Goal: Book appointment/travel/reservation

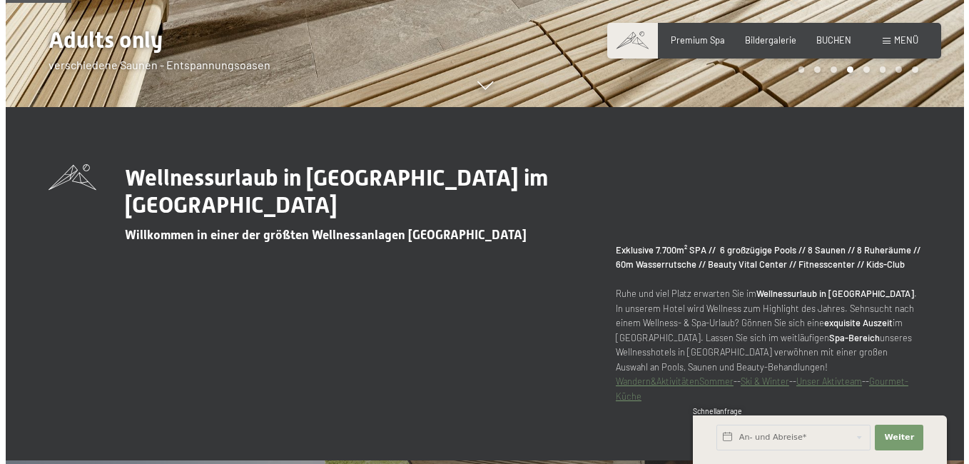
scroll to position [713, 0]
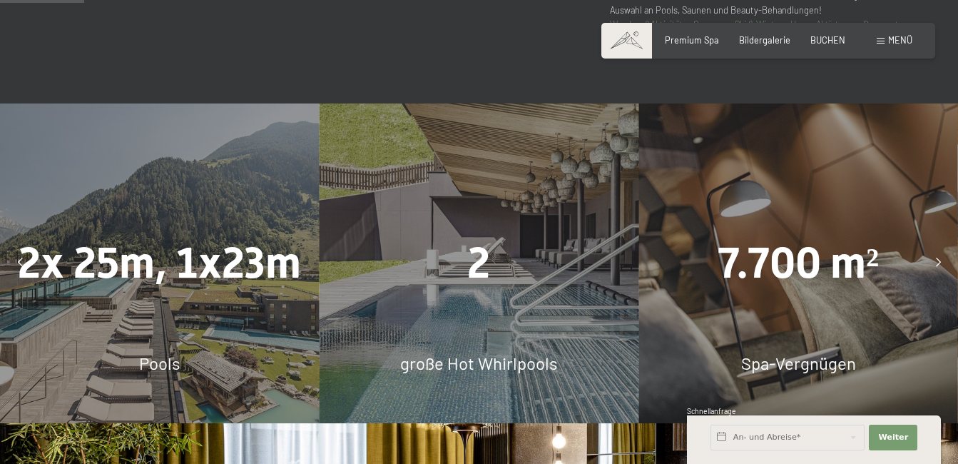
click at [885, 41] on div "Menü" at bounding box center [895, 40] width 36 height 13
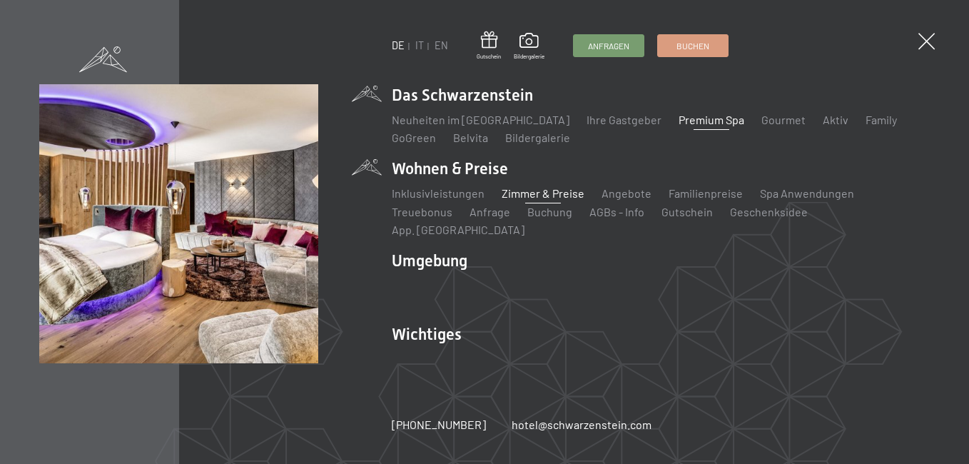
click at [538, 199] on link "Zimmer & Preise" at bounding box center [542, 193] width 83 height 14
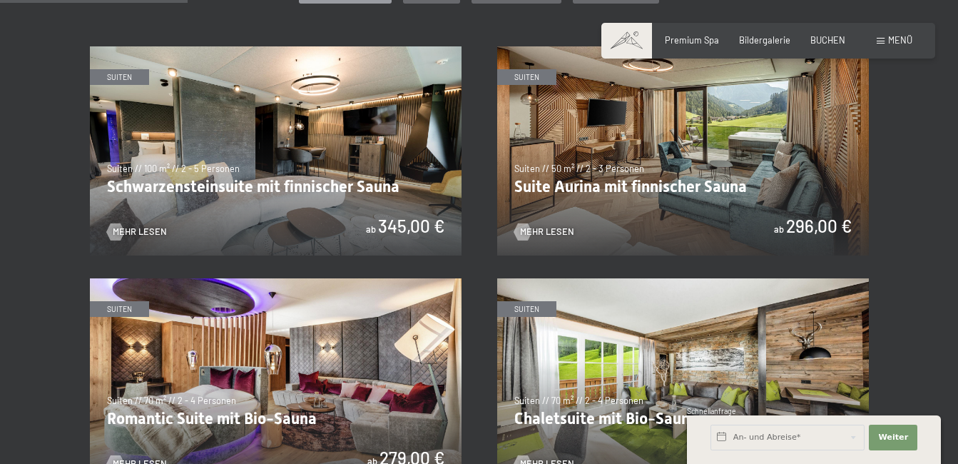
click at [384, 130] on img at bounding box center [276, 150] width 372 height 209
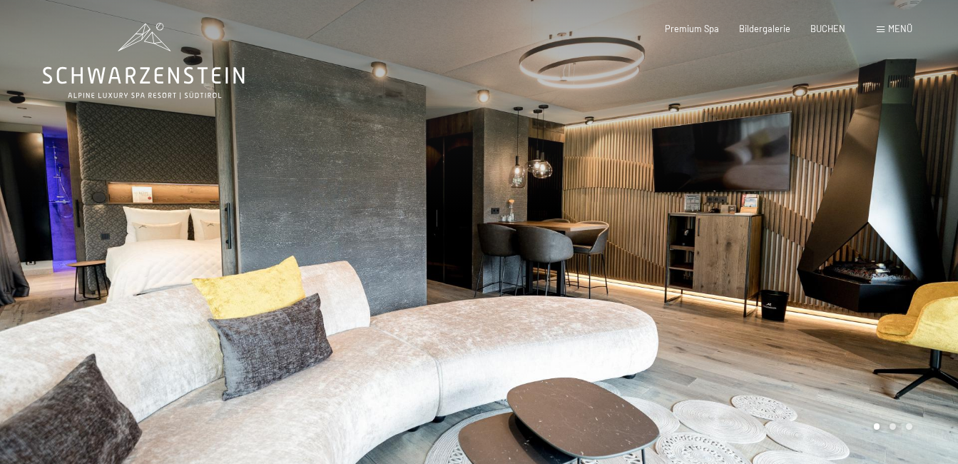
click at [881, 266] on div at bounding box center [718, 232] width 479 height 464
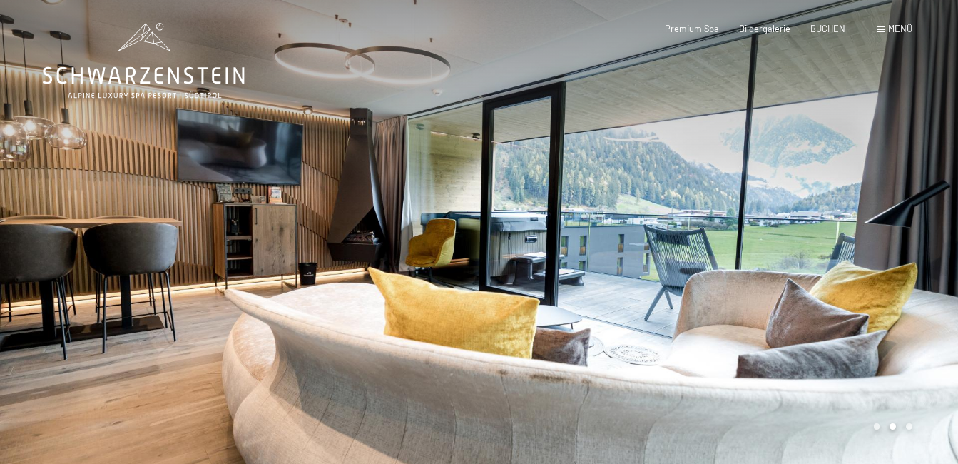
click at [881, 261] on div at bounding box center [718, 232] width 479 height 464
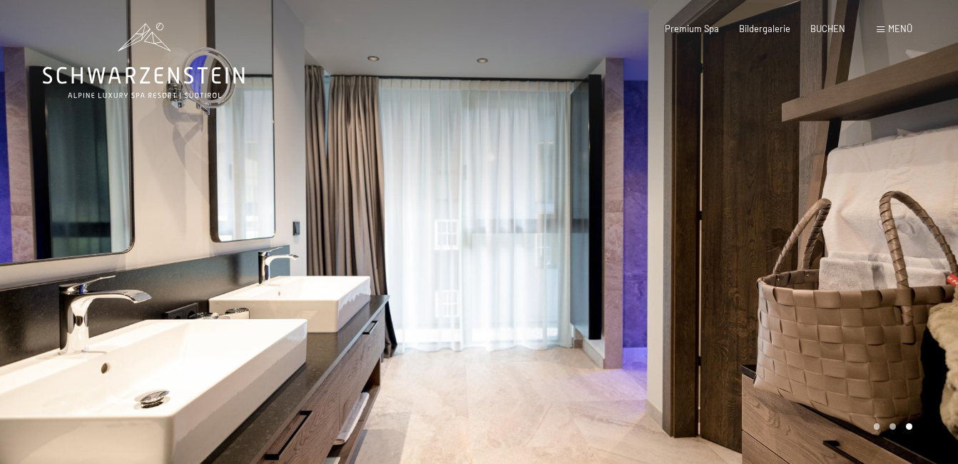
click at [881, 261] on div at bounding box center [718, 232] width 479 height 464
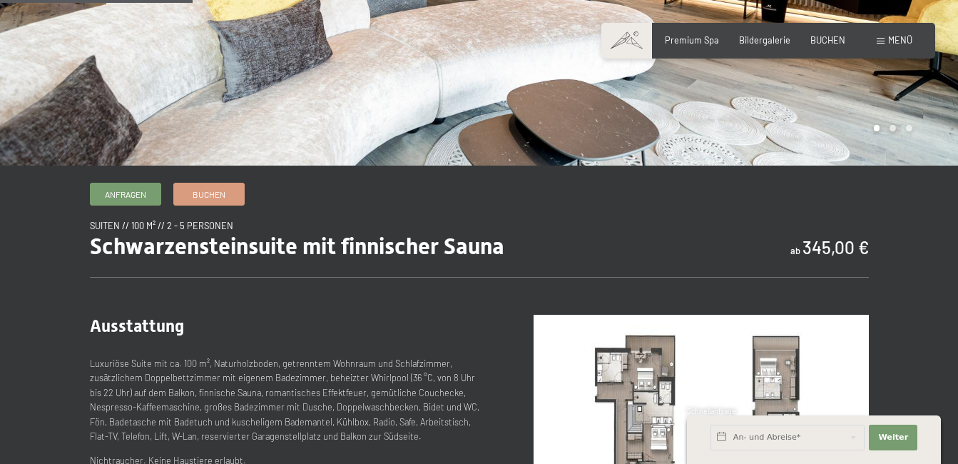
scroll to position [499, 0]
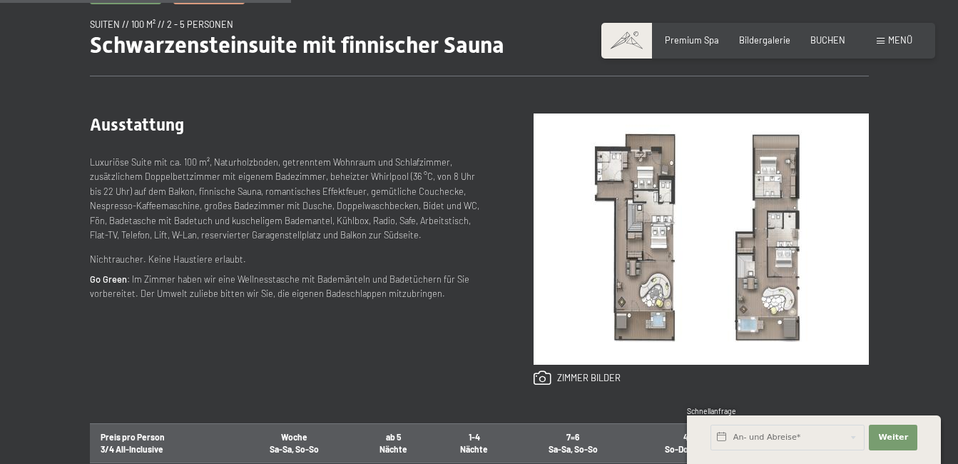
click at [649, 247] on img at bounding box center [701, 238] width 335 height 251
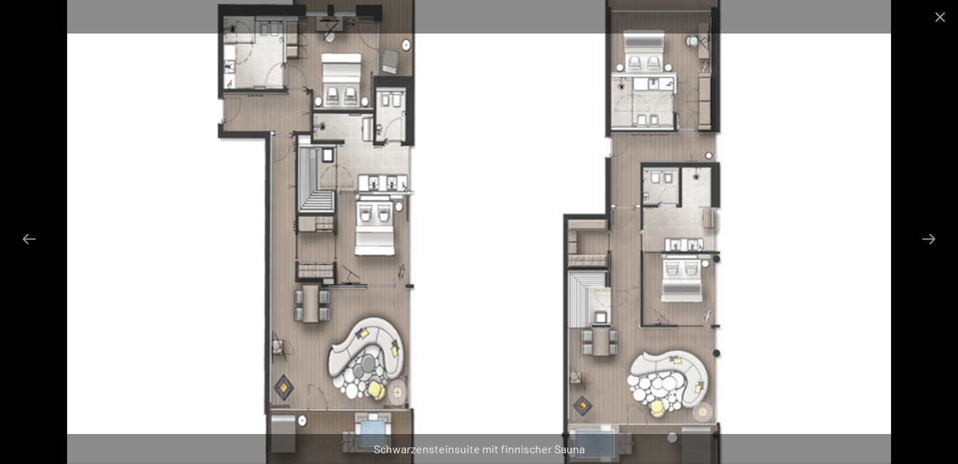
scroll to position [785, 0]
click at [944, 14] on button "Close gallery" at bounding box center [940, 17] width 36 height 34
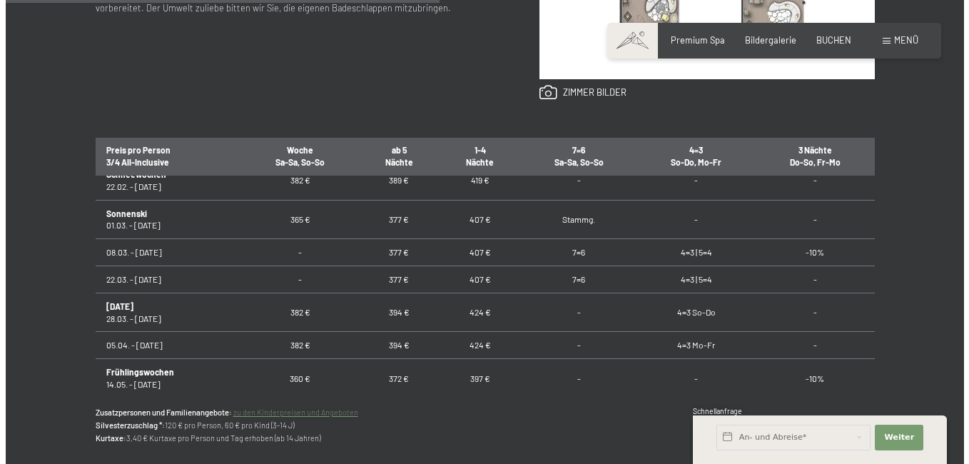
scroll to position [428, 0]
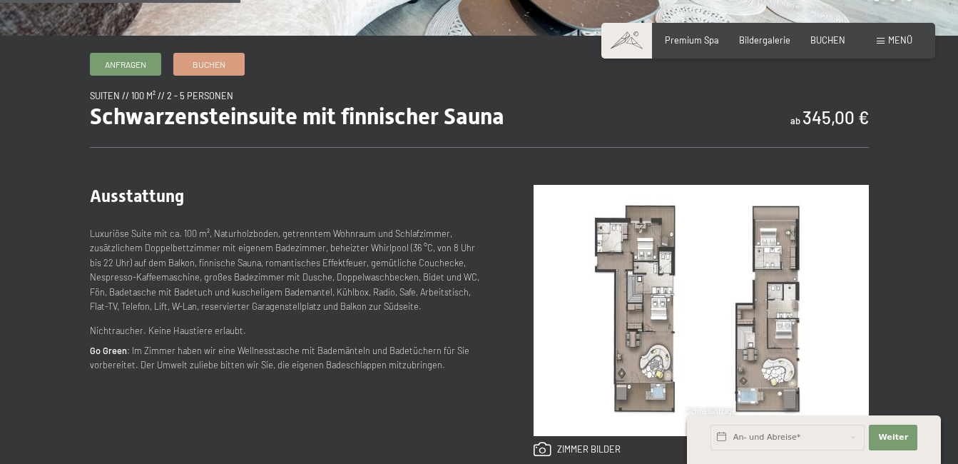
click at [884, 41] on span at bounding box center [881, 41] width 8 height 6
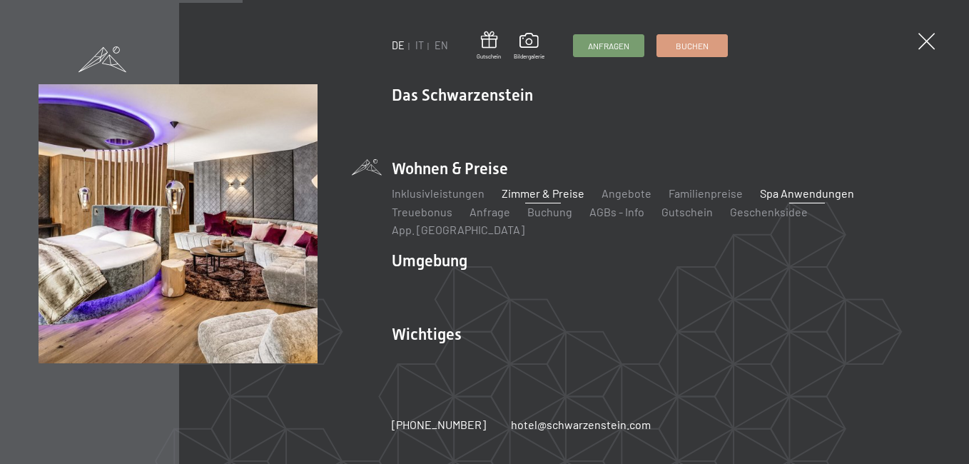
click at [788, 198] on link "Spa Anwendungen" at bounding box center [807, 193] width 94 height 14
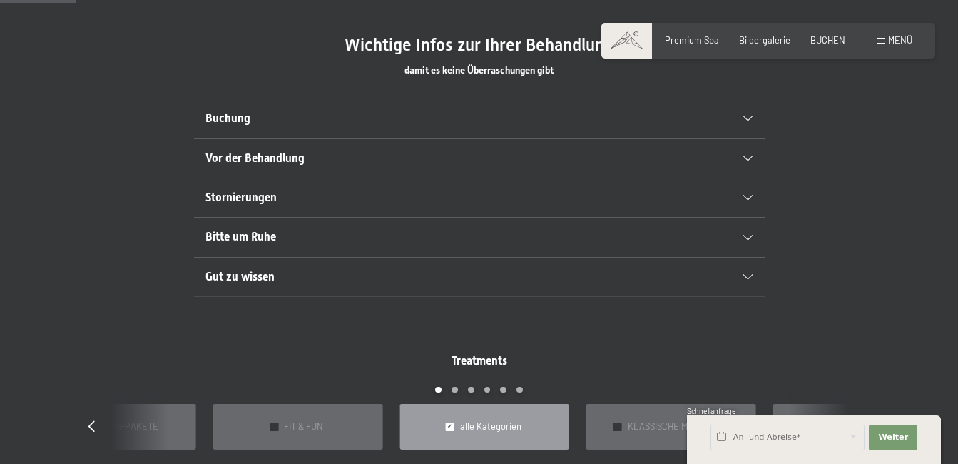
scroll to position [785, 0]
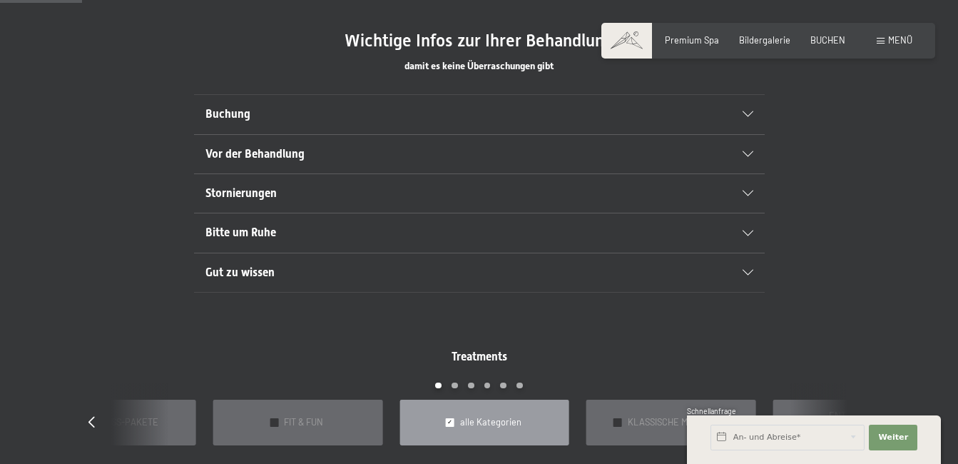
click at [699, 103] on div "Buchung" at bounding box center [479, 114] width 548 height 39
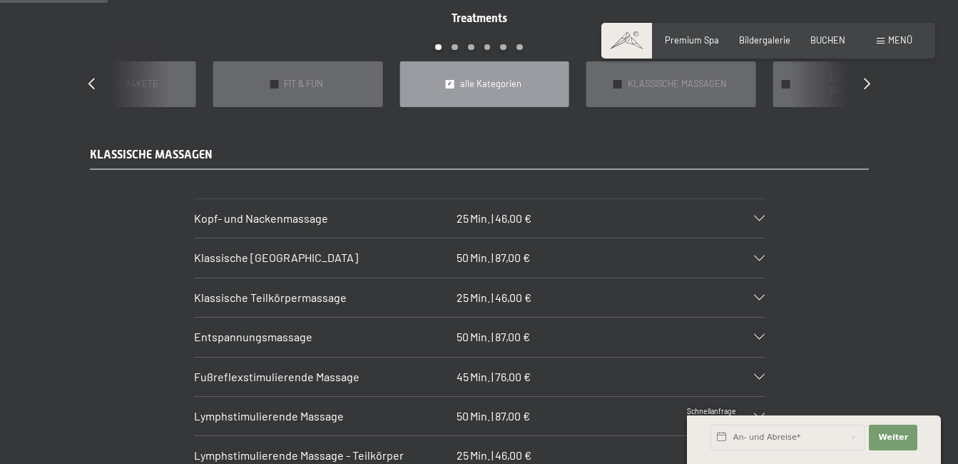
scroll to position [999, 0]
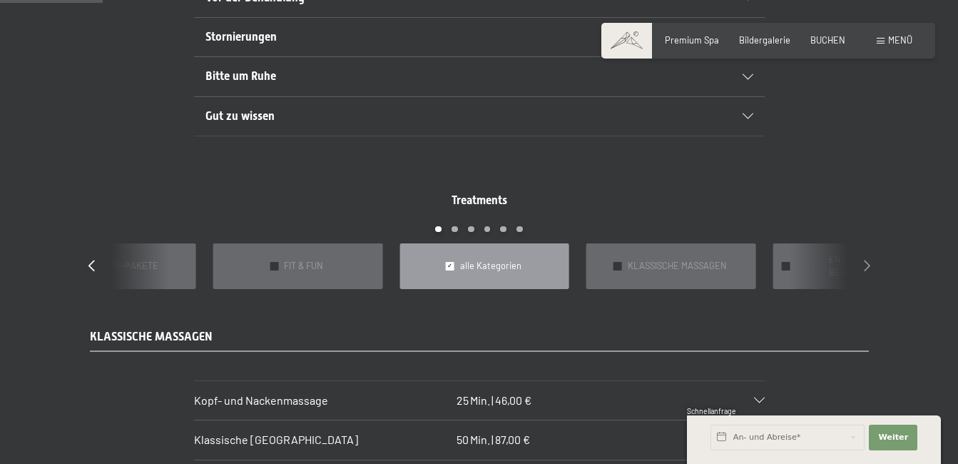
click at [870, 259] on icon at bounding box center [867, 264] width 6 height 11
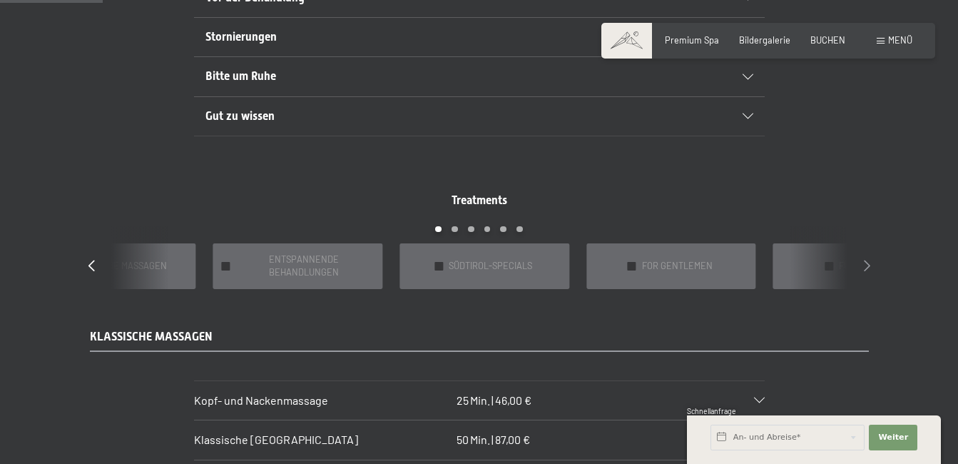
click at [869, 259] on icon at bounding box center [867, 264] width 6 height 11
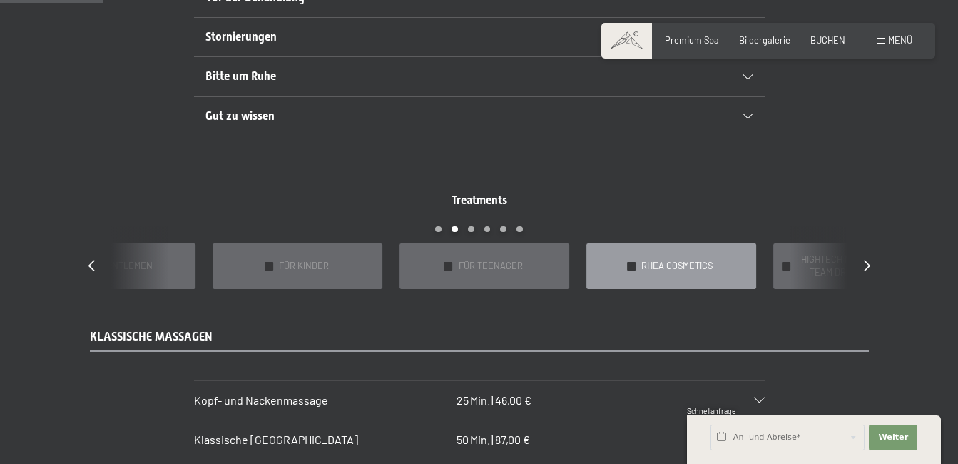
click at [685, 260] on span "RHEA COSMETICS" at bounding box center [676, 266] width 71 height 13
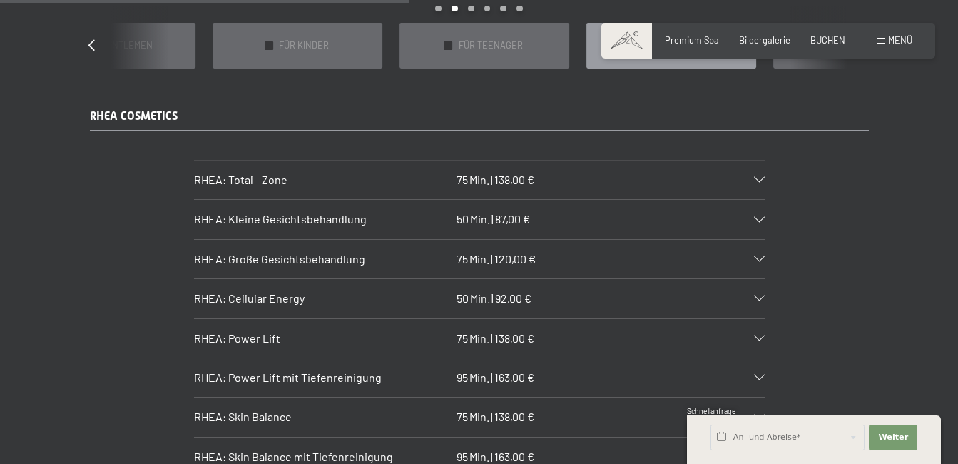
scroll to position [1284, 0]
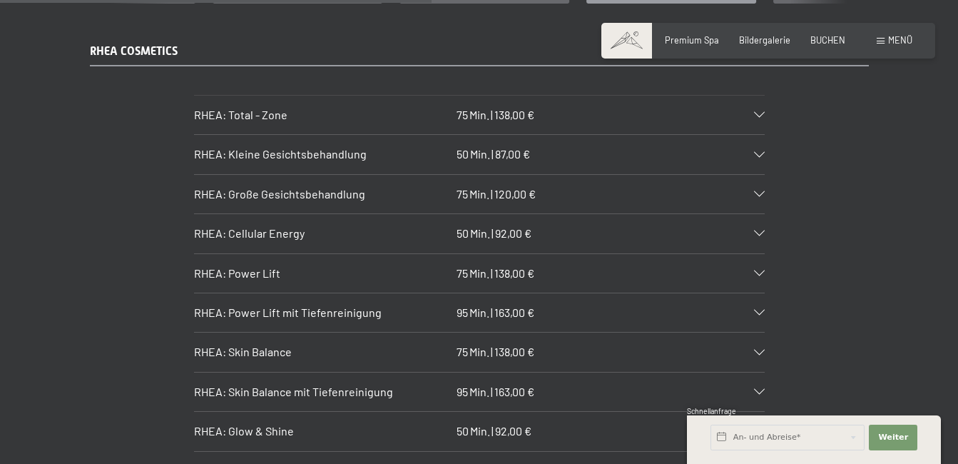
click at [765, 372] on section "RHEA: Skin Balance mit Tiefenreinigung 95 Min. | 163,00 € Strahlender ausgeglic…" at bounding box center [479, 392] width 571 height 40
